Goal: Use online tool/utility: Utilize a website feature to perform a specific function

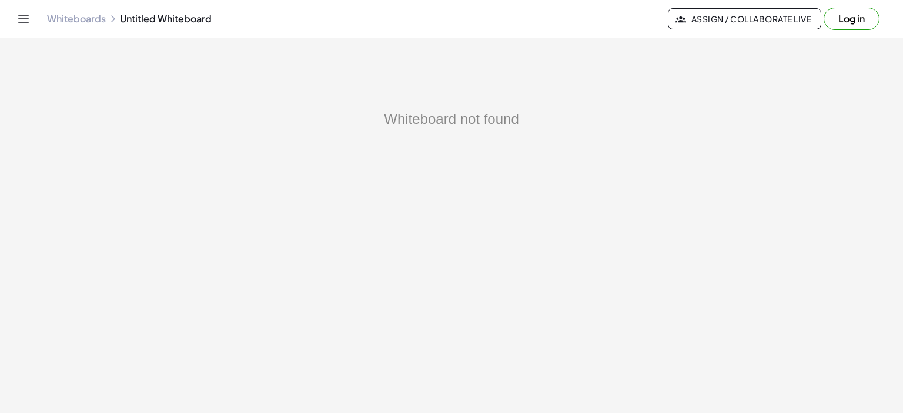
click at [85, 21] on link "Whiteboards" at bounding box center [76, 19] width 59 height 12
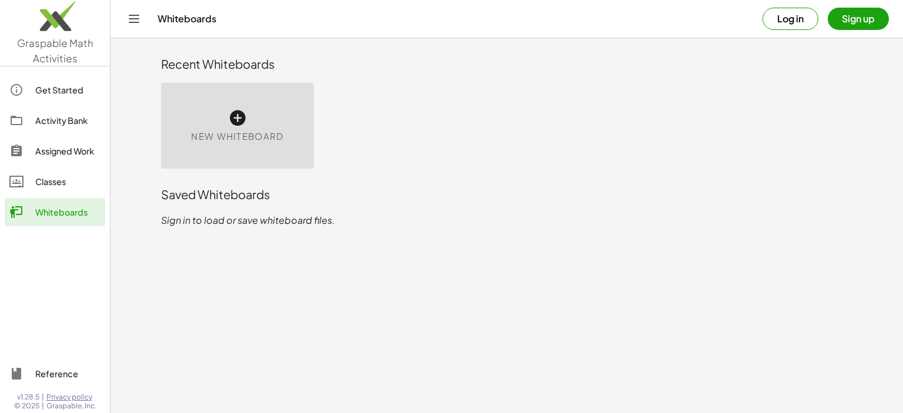
click at [243, 114] on icon at bounding box center [237, 118] width 19 height 19
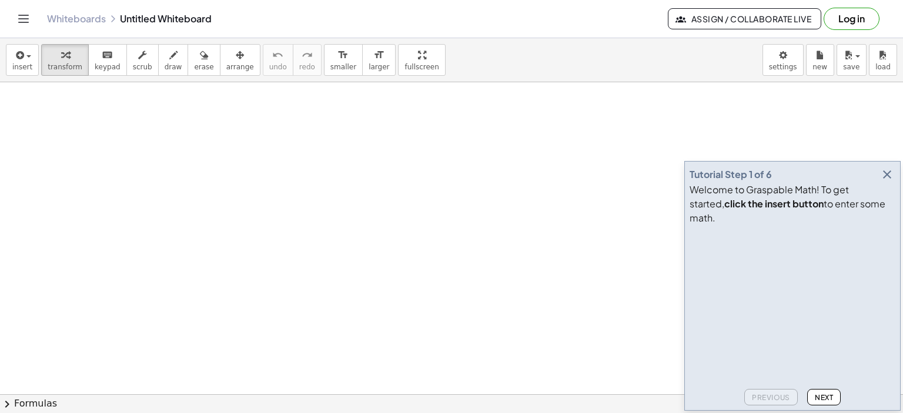
click at [888, 182] on icon "button" at bounding box center [887, 174] width 14 height 14
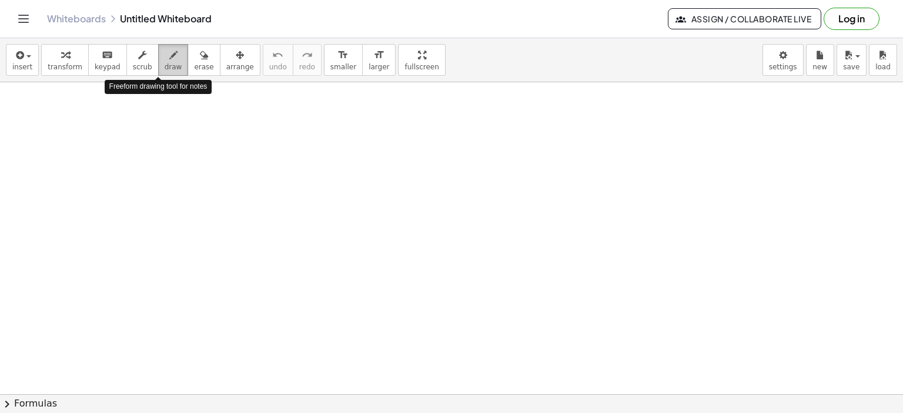
click at [165, 54] on div "button" at bounding box center [174, 55] width 18 height 14
drag, startPoint x: 548, startPoint y: 213, endPoint x: 548, endPoint y: 196, distance: 17.6
click at [548, 212] on div at bounding box center [451, 394] width 903 height 625
